Goal: Task Accomplishment & Management: Use online tool/utility

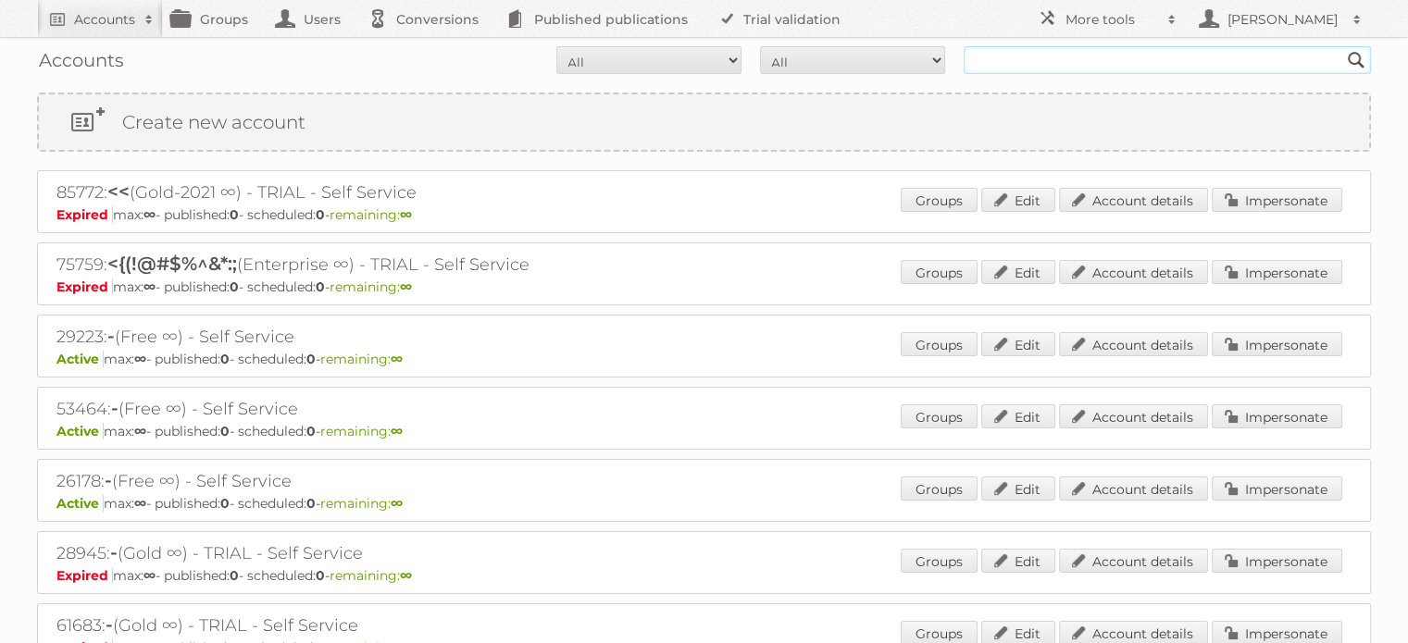
click at [1044, 70] on input "text" at bounding box center [1167, 60] width 407 height 28
type input "diffusion"
click at [1342, 46] on input "Search" at bounding box center [1356, 60] width 28 height 28
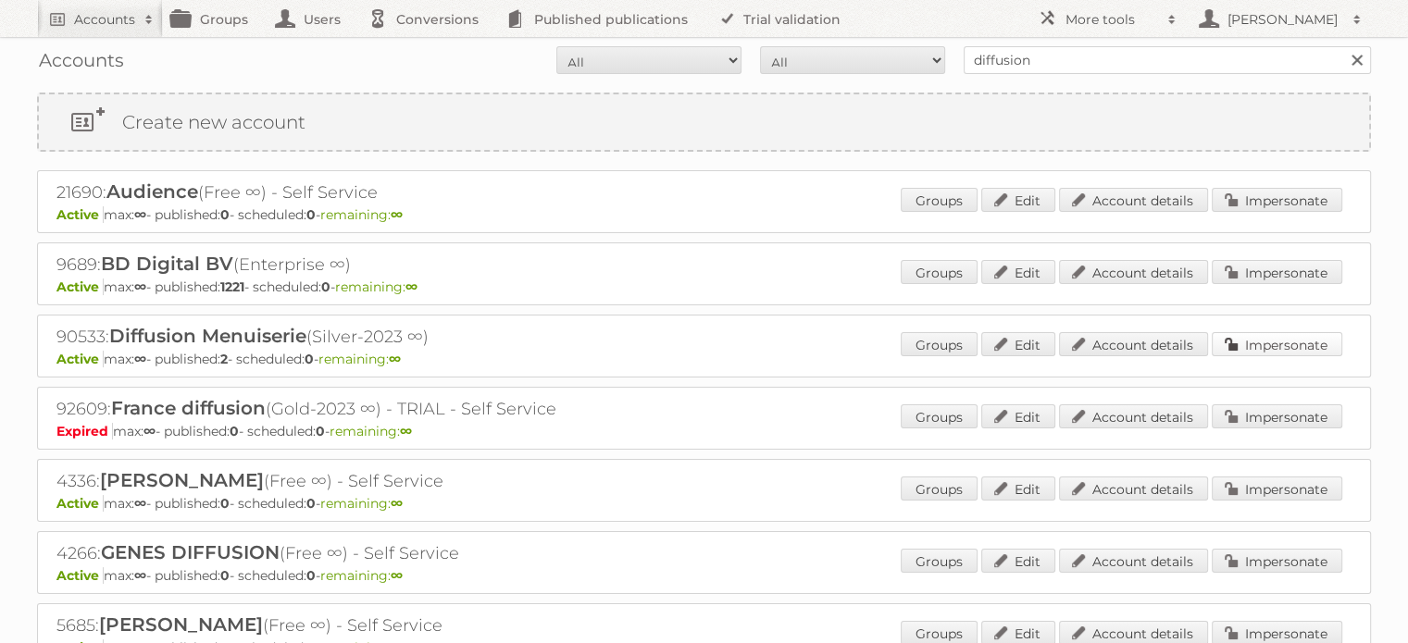
click at [1292, 341] on link "Impersonate" at bounding box center [1277, 344] width 131 height 24
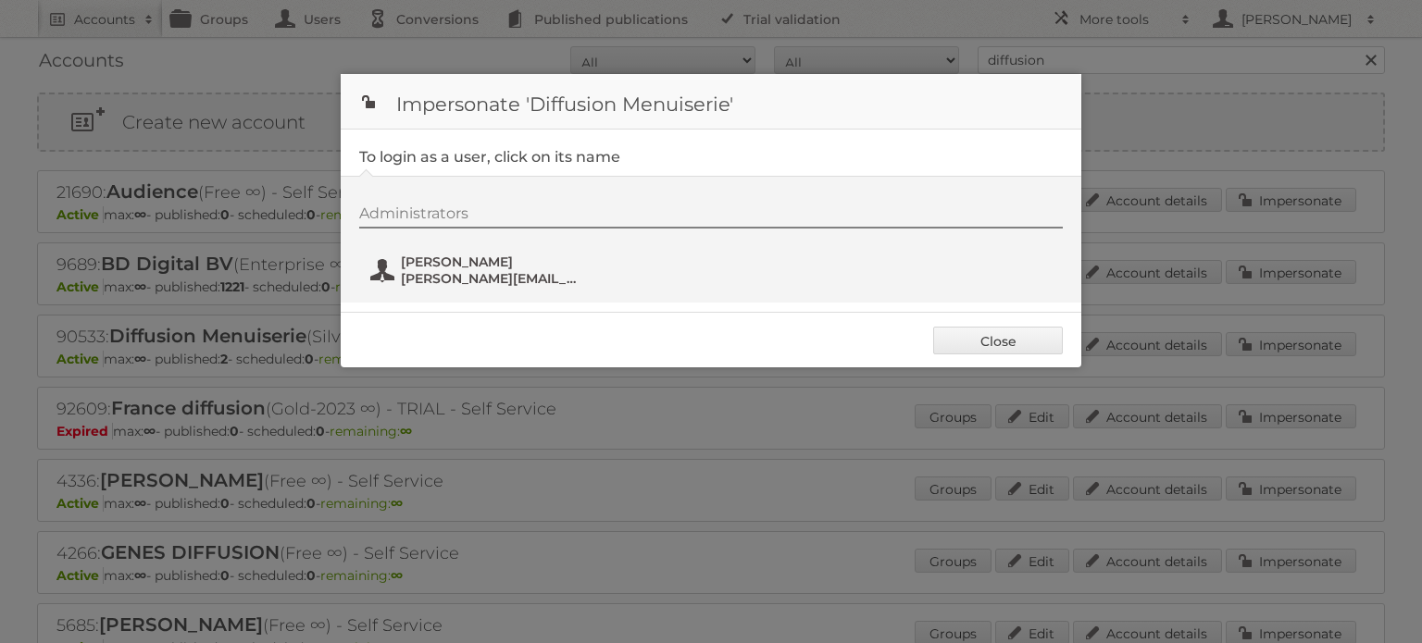
click at [544, 265] on span "[PERSON_NAME]" at bounding box center [491, 262] width 180 height 17
